Goal: Information Seeking & Learning: Learn about a topic

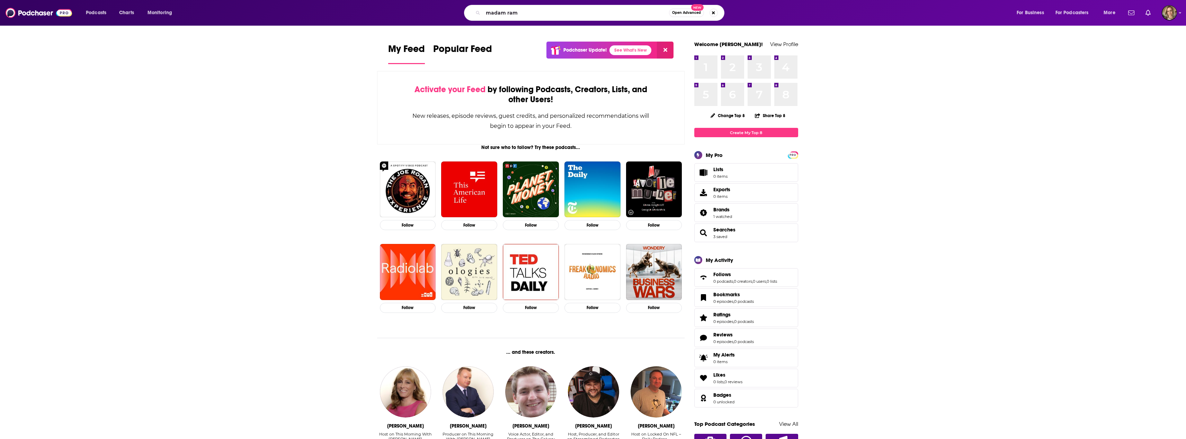
type input "madam ram"
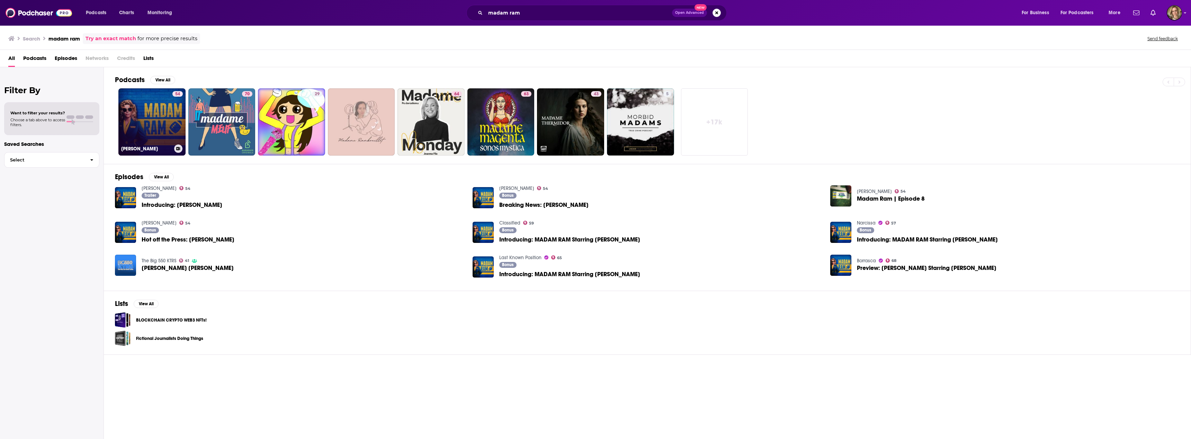
click at [152, 122] on link "54 [PERSON_NAME]" at bounding box center [151, 121] width 67 height 67
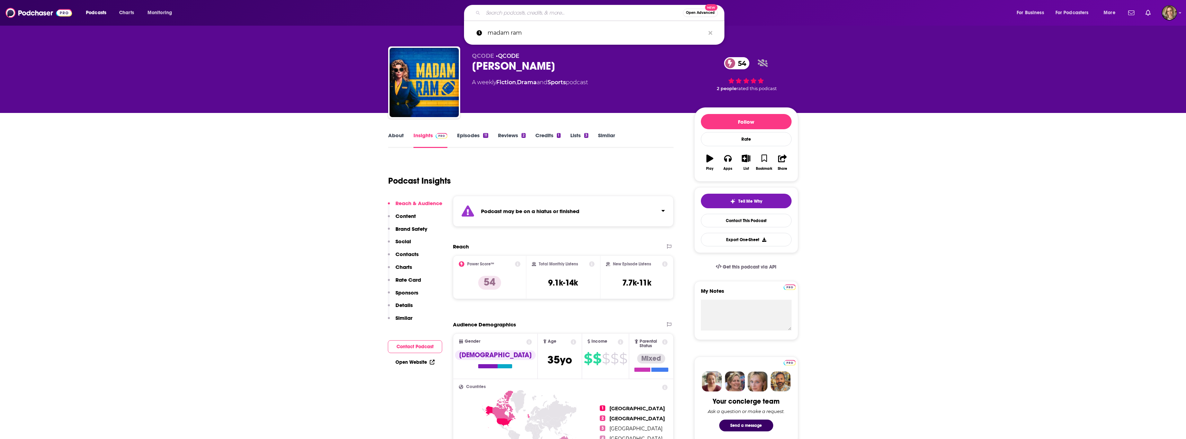
click at [638, 10] on input "Search podcasts, credits, & more..." at bounding box center [583, 12] width 200 height 11
click at [516, 134] on link "Reviews 2" at bounding box center [512, 140] width 28 height 16
